Goal: Unclear: Browse casually

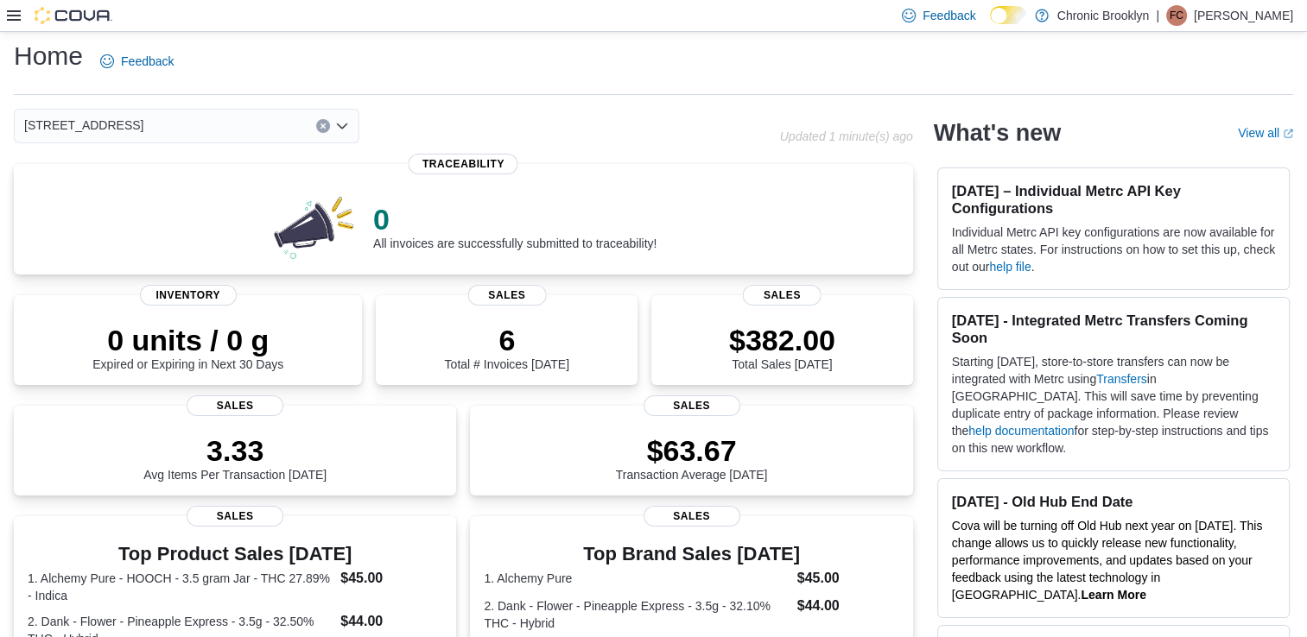
scroll to position [6, 0]
